Goal: Task Accomplishment & Management: Use online tool/utility

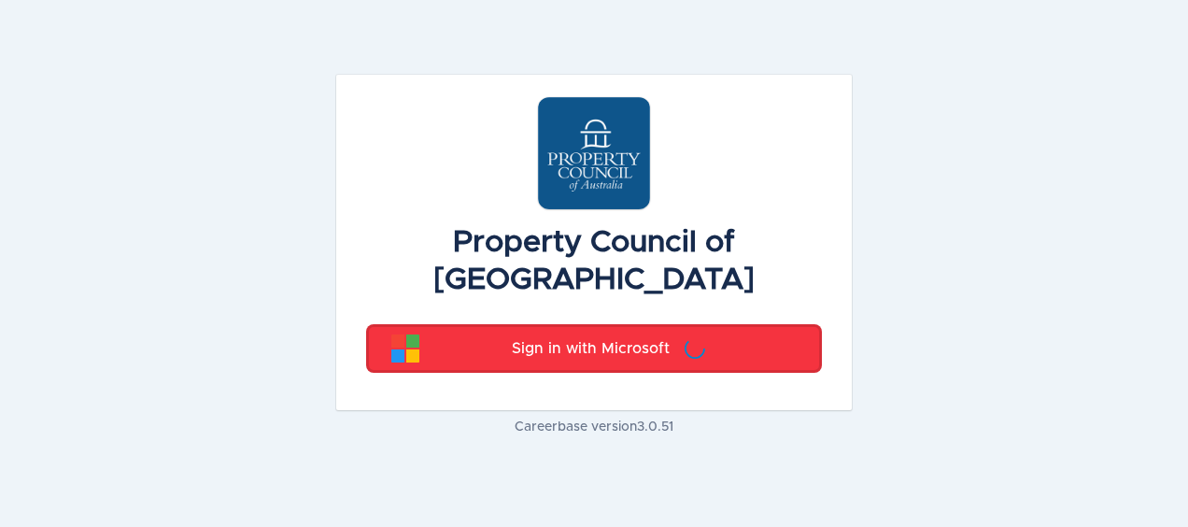
click at [744, 334] on div "Sign in with Microsoft" at bounding box center [607, 348] width 377 height 28
click at [616, 337] on p "Sign in with Microsoft" at bounding box center [591, 348] width 158 height 22
click at [583, 174] on img at bounding box center [594, 153] width 112 height 112
click at [618, 337] on p "Sign in with Microsoft" at bounding box center [591, 348] width 158 height 22
